Goal: Information Seeking & Learning: Learn about a topic

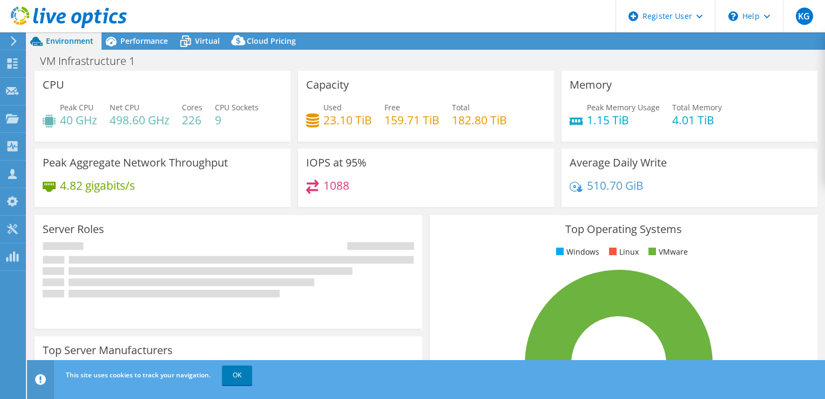
select select "USD"
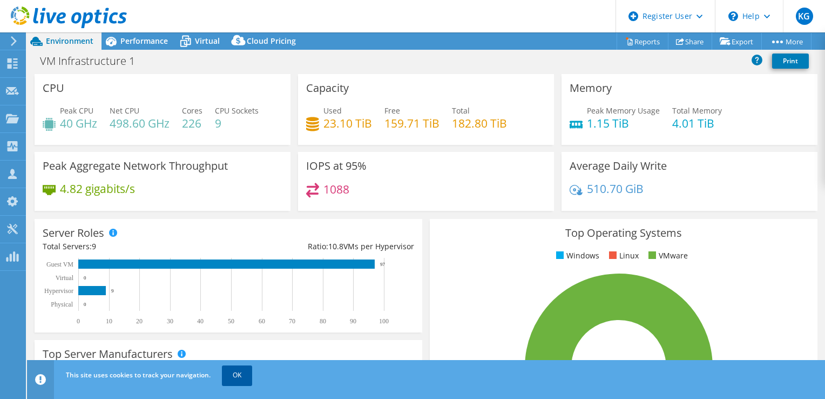
click at [239, 376] on link "OK" at bounding box center [237, 374] width 30 height 19
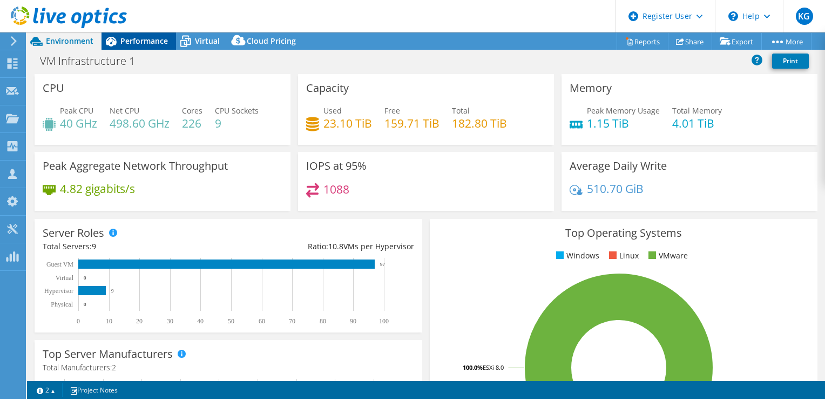
click at [130, 46] on div "Performance" at bounding box center [139, 40] width 75 height 17
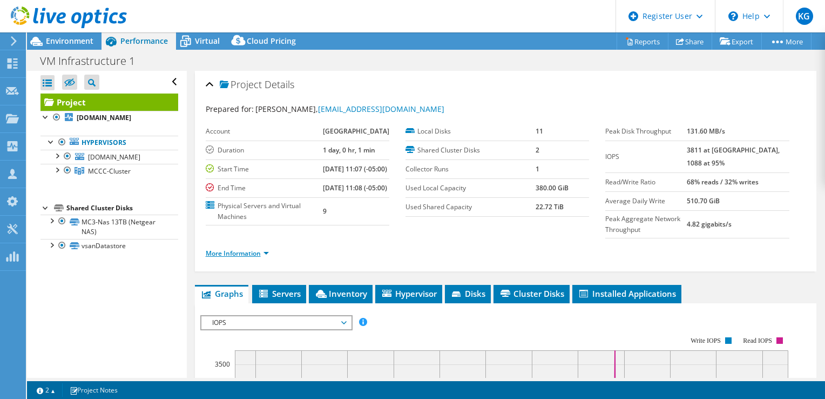
click at [238, 252] on link "More Information" at bounding box center [237, 252] width 63 height 9
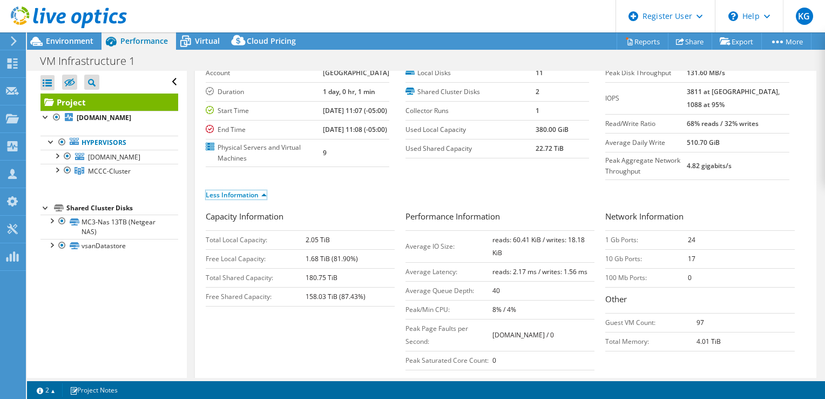
scroll to position [60, 0]
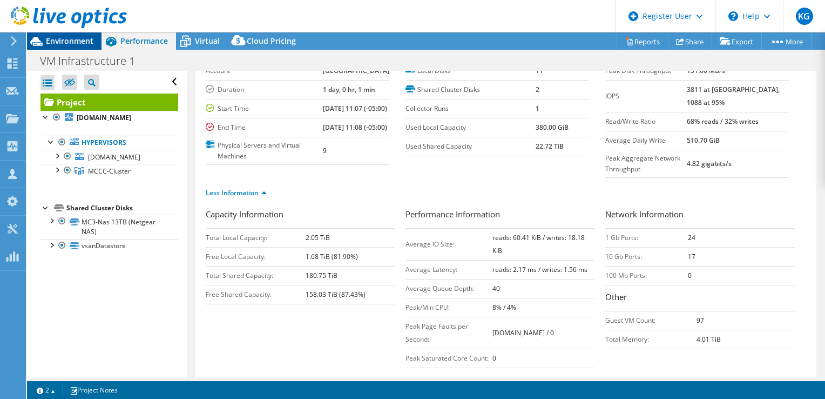
click at [75, 39] on span "Environment" at bounding box center [70, 41] width 48 height 10
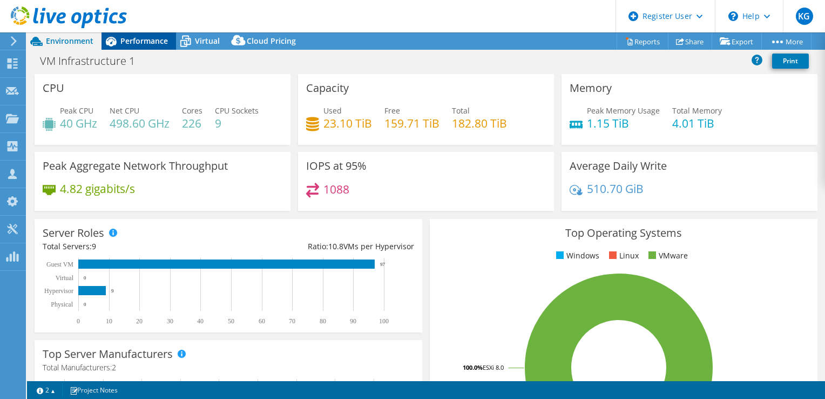
click at [130, 39] on span "Performance" at bounding box center [144, 41] width 48 height 10
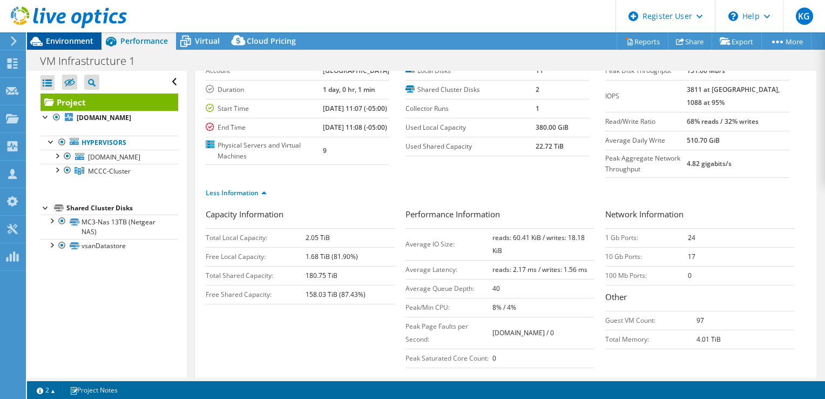
click at [68, 38] on span "Environment" at bounding box center [70, 41] width 48 height 10
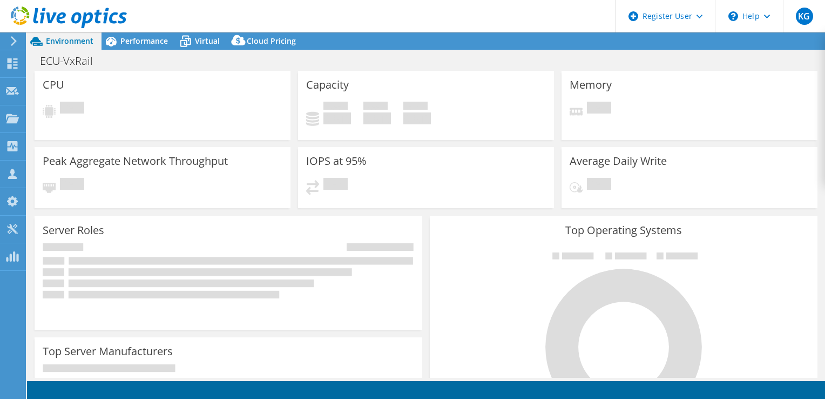
select select "USD"
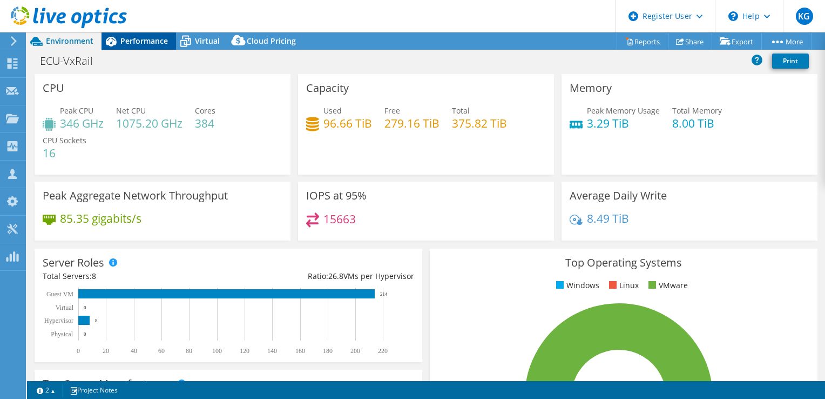
click at [152, 37] on span "Performance" at bounding box center [144, 41] width 48 height 10
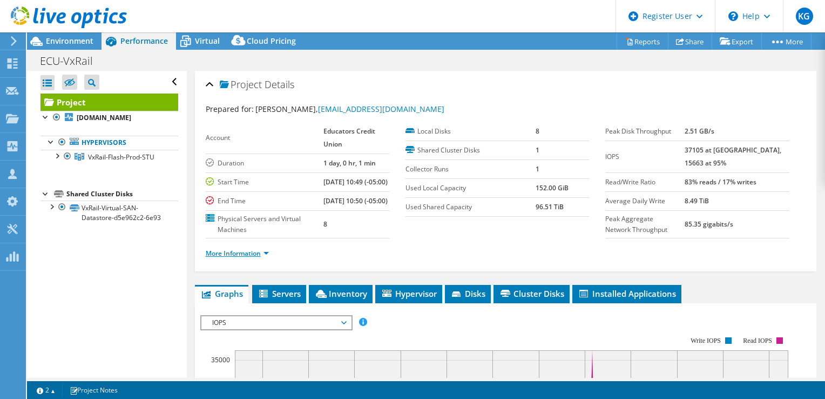
click at [225, 258] on link "More Information" at bounding box center [237, 252] width 63 height 9
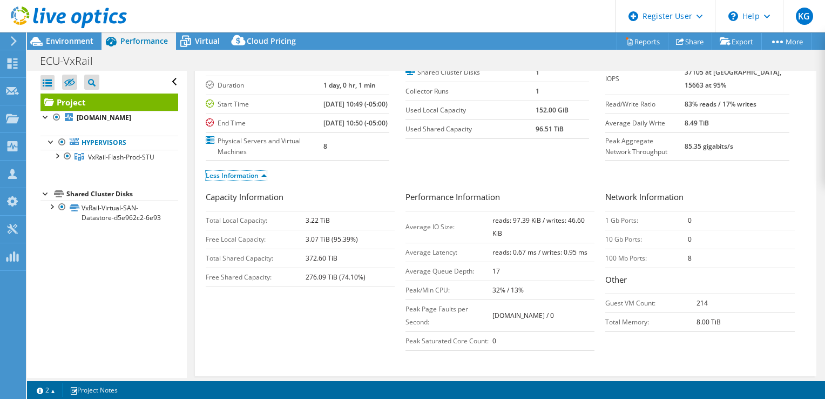
scroll to position [78, 0]
